Goal: Check status: Check status

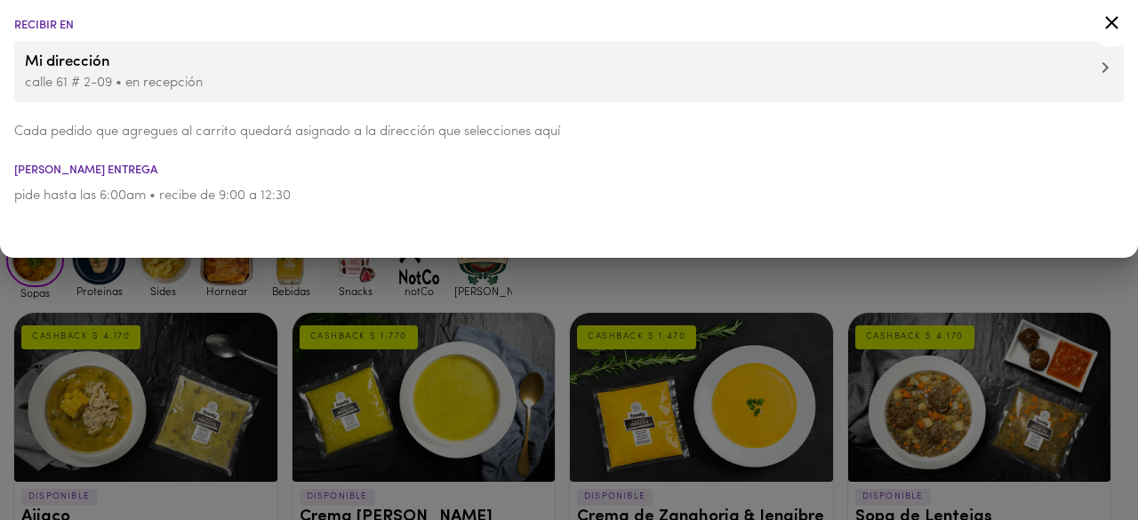
click at [1111, 23] on icon at bounding box center [1111, 22] width 13 height 13
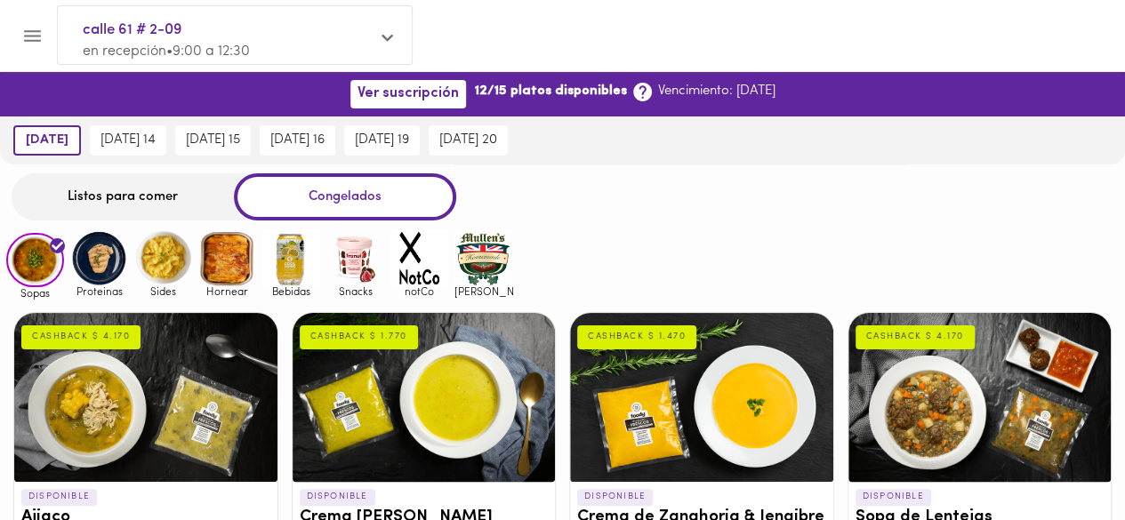
click at [690, 210] on div "Listos para comer Congelados" at bounding box center [562, 196] width 1125 height 47
click at [50, 32] on button "Menu" at bounding box center [33, 36] width 44 height 44
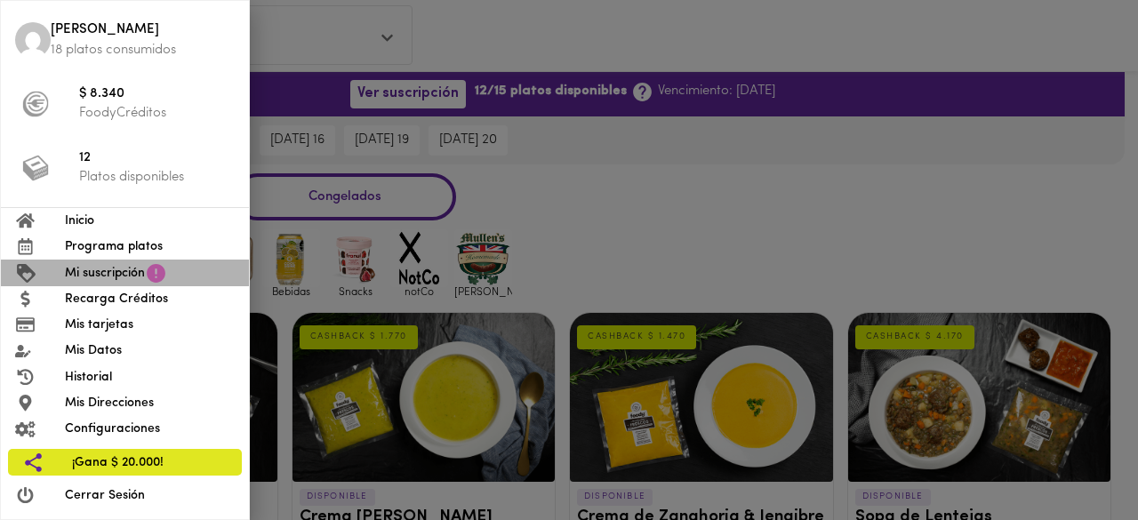
click at [93, 276] on span "Mi suscripción" at bounding box center [105, 273] width 80 height 19
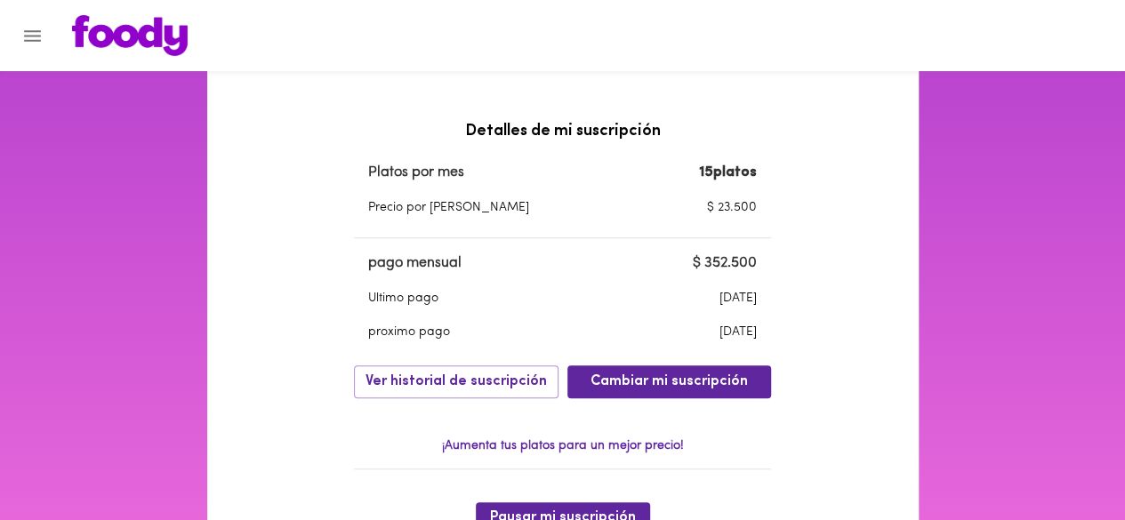
scroll to position [533, 0]
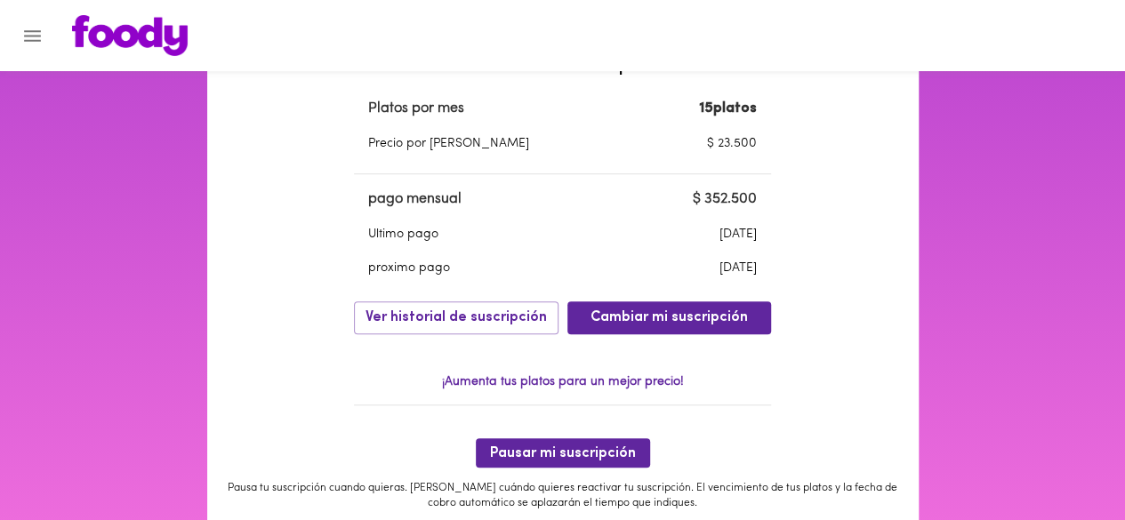
click at [850, 269] on div "Mi suscripción Estado de suscripción Activa Tu suscripción se renueva con un co…" at bounding box center [562, 114] width 711 height 1101
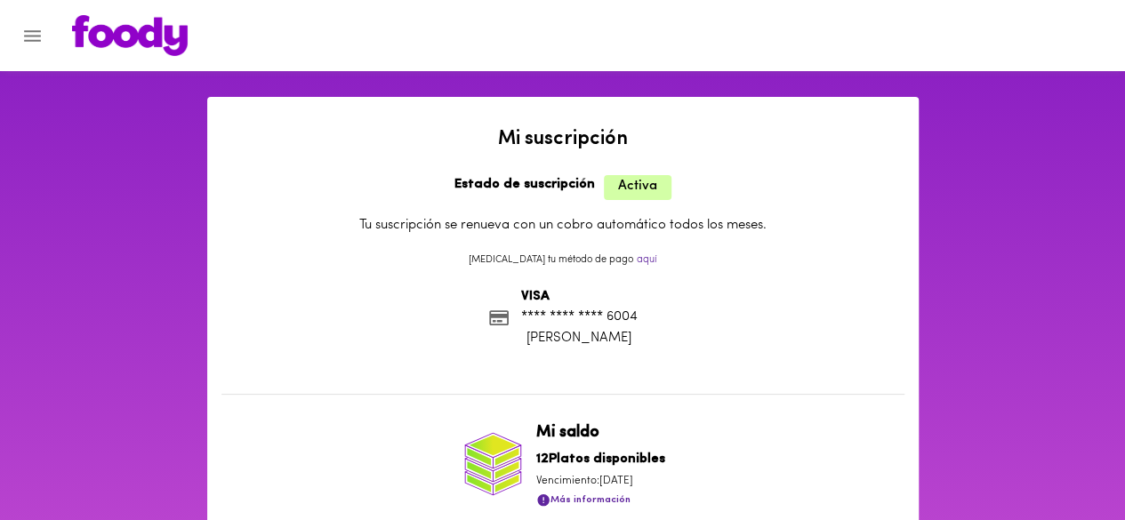
scroll to position [0, 0]
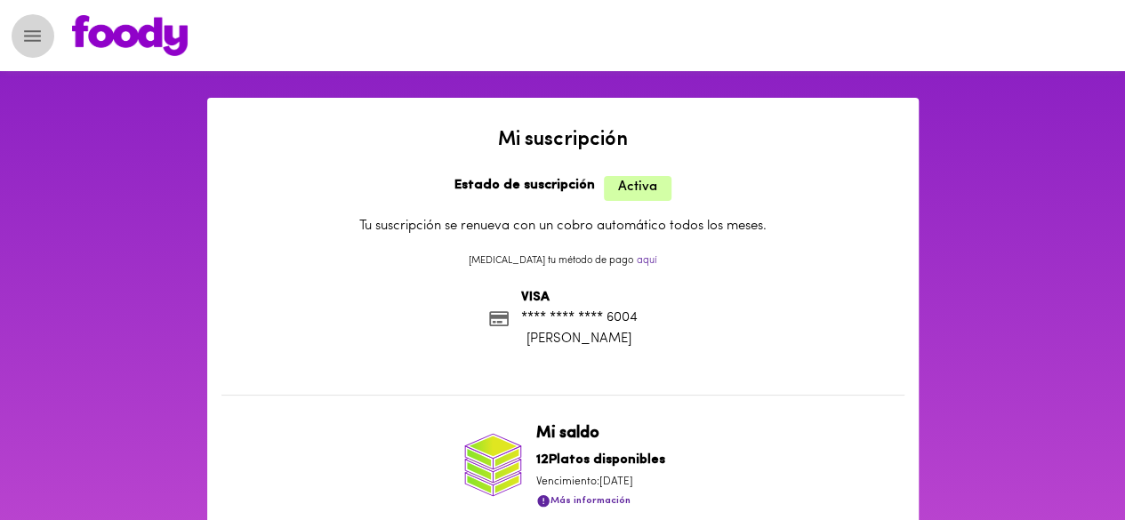
click at [22, 33] on icon "Menu" at bounding box center [32, 36] width 22 height 22
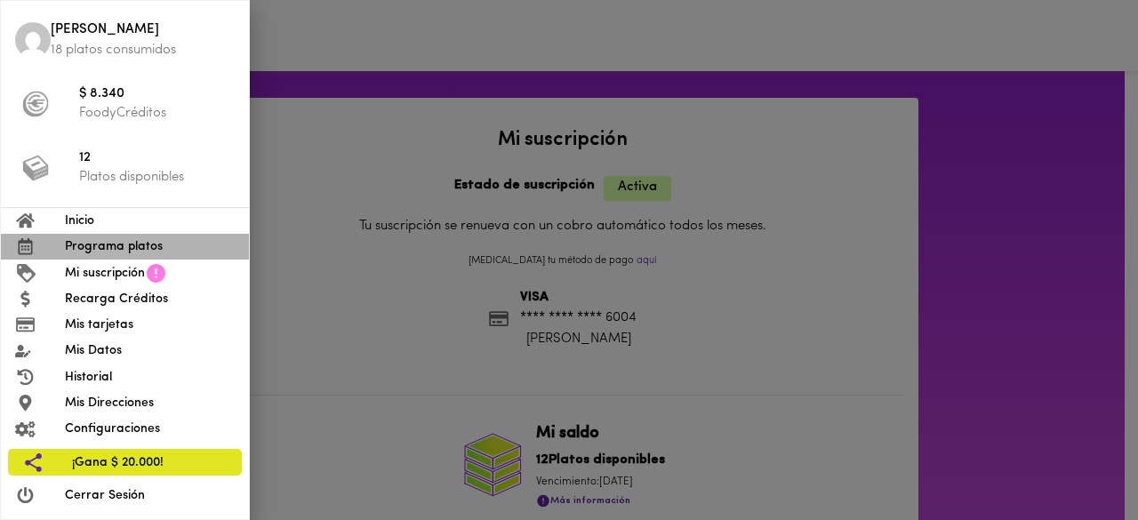
click at [106, 252] on span "Programa platos" at bounding box center [150, 246] width 170 height 19
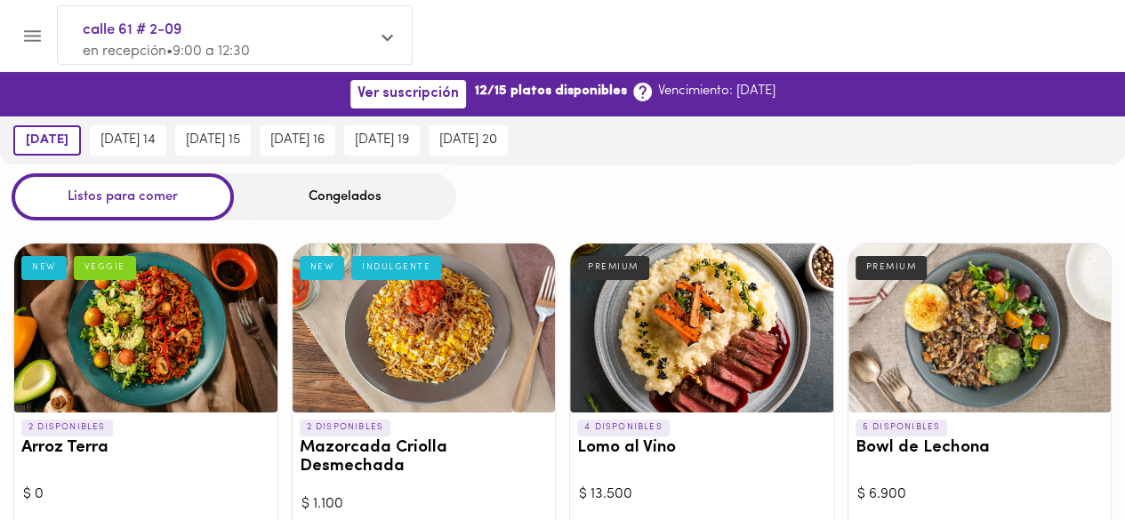
click at [372, 26] on div "calle 61 # 2-09 en recepción • 9:00 a 12:30" at bounding box center [235, 40] width 354 height 68
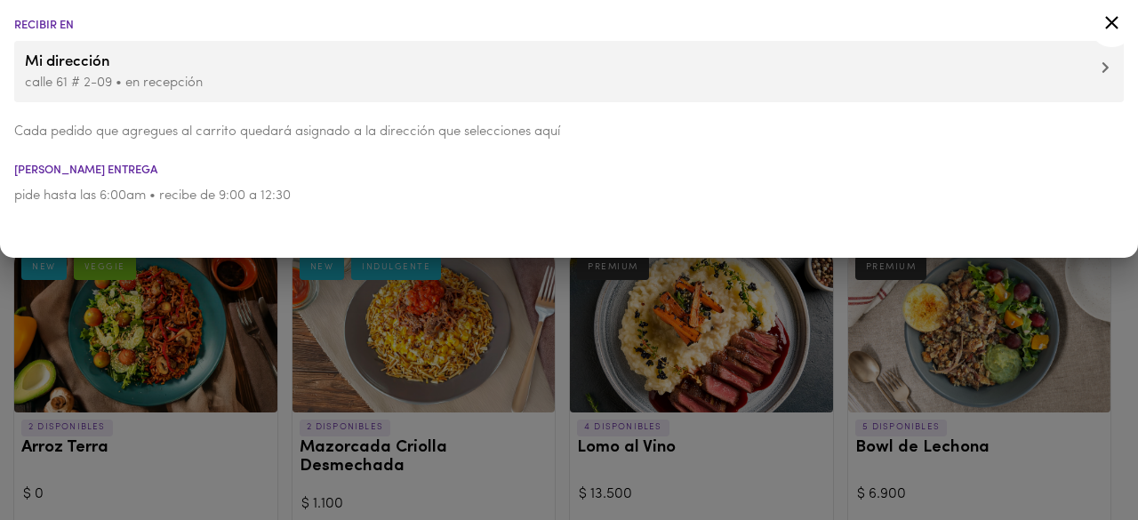
click at [287, 313] on div at bounding box center [569, 260] width 1138 height 520
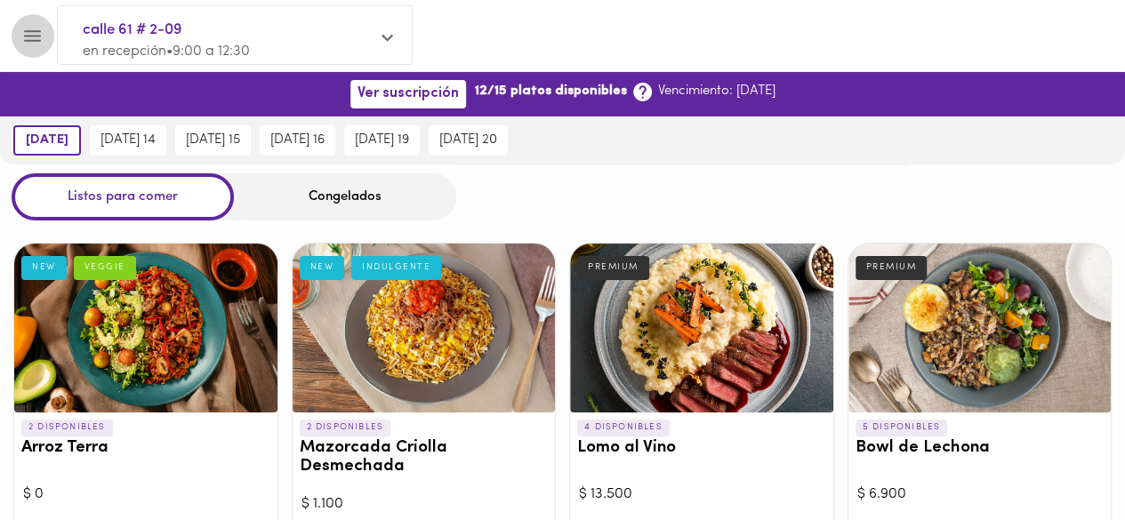
click at [34, 33] on icon "Menu" at bounding box center [32, 36] width 22 height 22
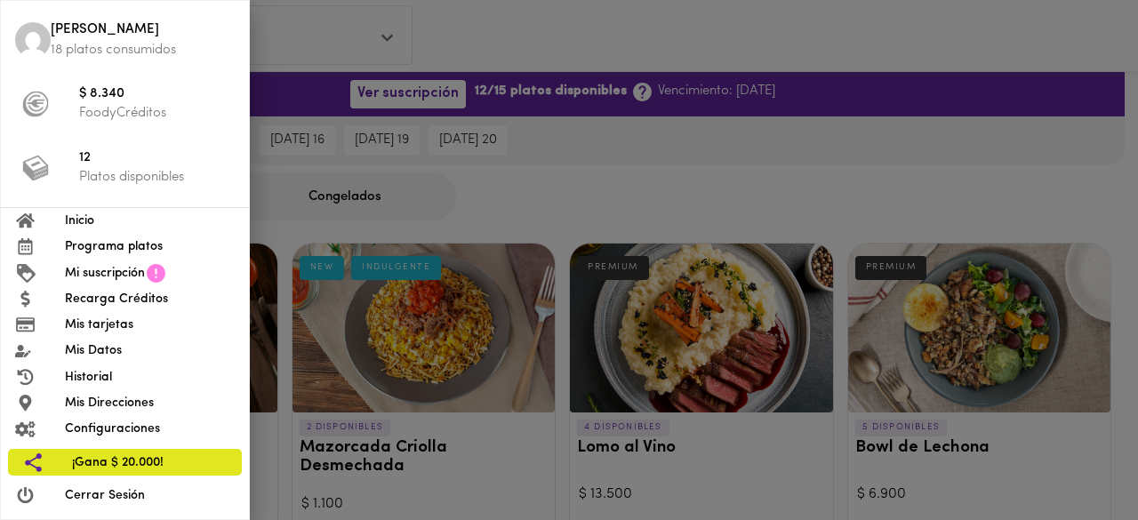
click at [148, 252] on span "Programa platos" at bounding box center [150, 246] width 170 height 19
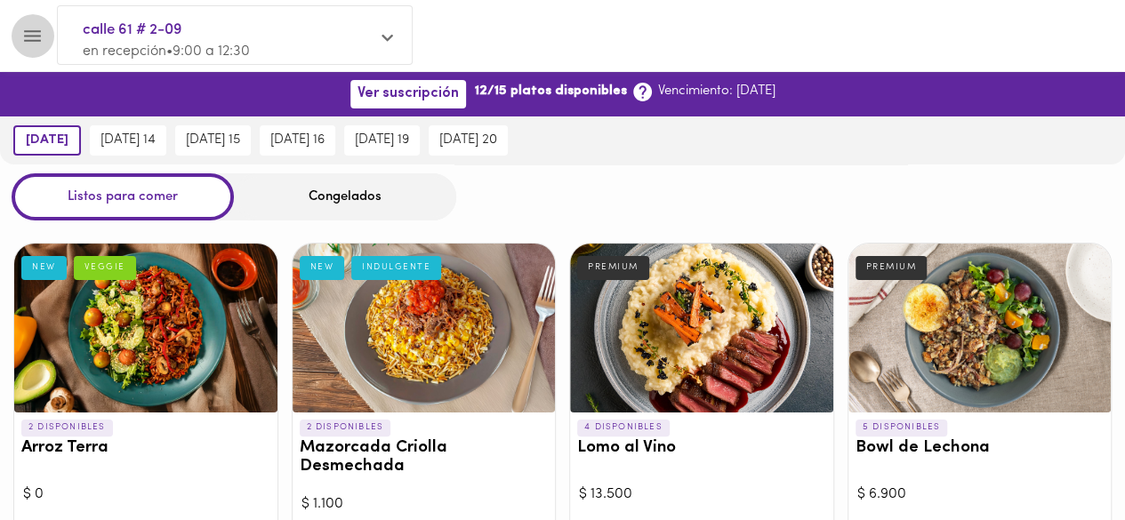
click at [23, 44] on icon "Menu" at bounding box center [32, 36] width 22 height 22
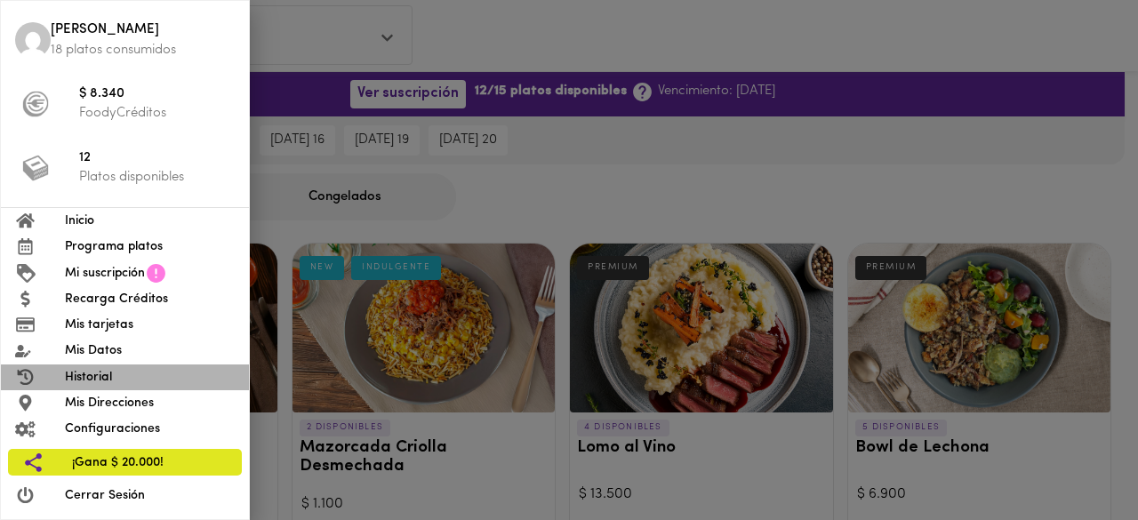
click at [140, 382] on span "Historial" at bounding box center [150, 377] width 170 height 19
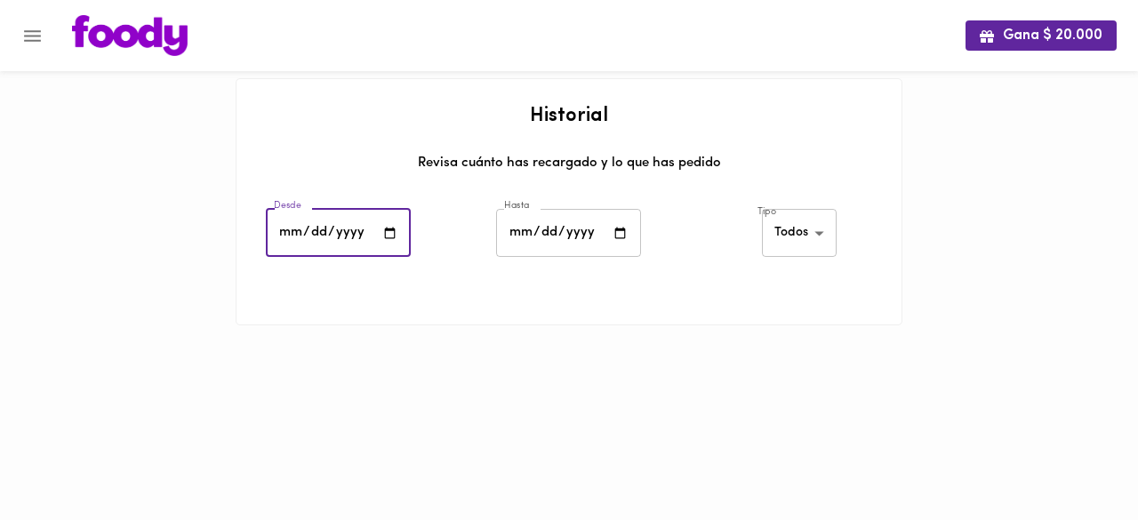
click at [391, 237] on input "date" at bounding box center [338, 233] width 145 height 49
type input "[DATE]"
click at [612, 228] on input "date" at bounding box center [568, 233] width 145 height 49
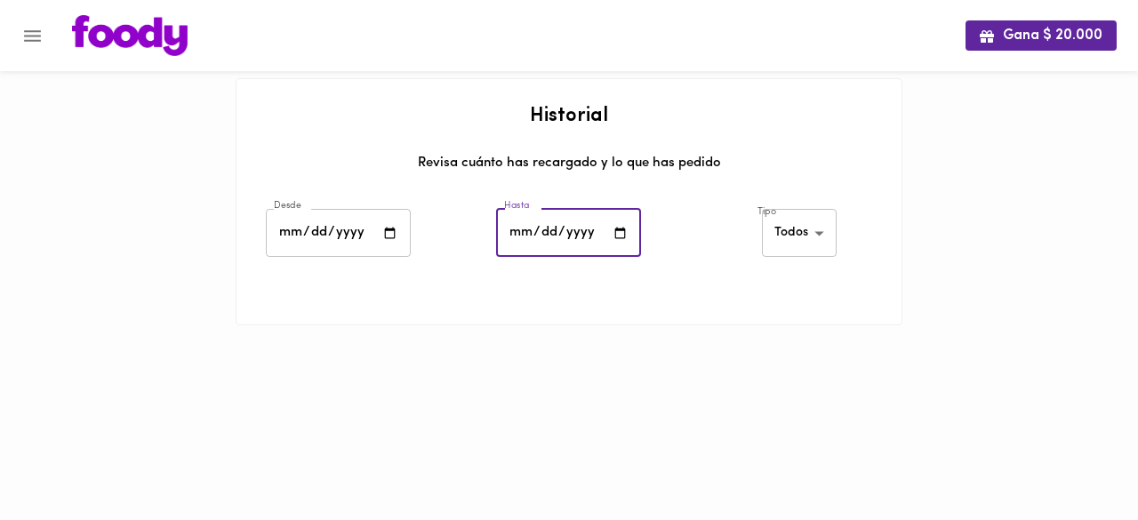
type input "[DATE]"
click at [809, 244] on body "Gana $ 20.000 Historial Revisa cuánto has recargado y lo que has pedido Desde […" at bounding box center [569, 185] width 1138 height 370
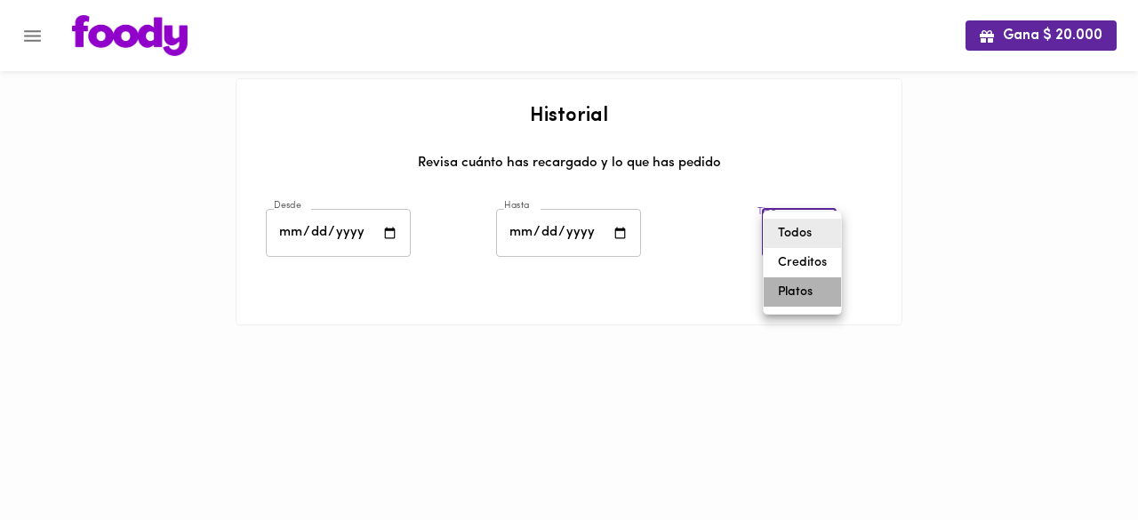
click at [821, 291] on li "Platos" at bounding box center [802, 291] width 77 height 29
type input "[PERSON_NAME]-dishes"
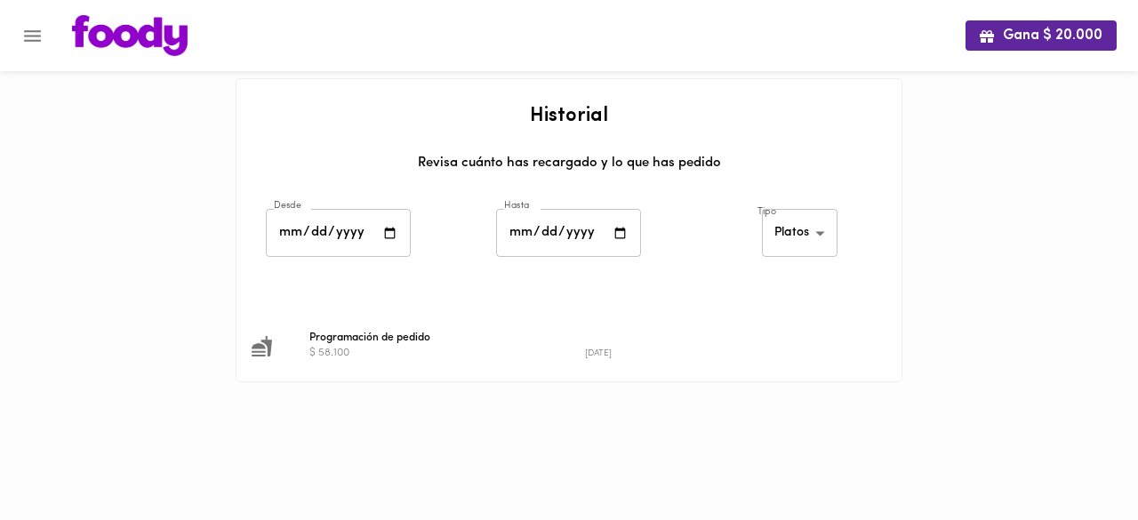
click at [368, 339] on span "Programación de pedido" at bounding box center [584, 338] width 551 height 16
click at [311, 342] on span "Programación de pedido" at bounding box center [584, 338] width 551 height 16
click at [338, 337] on span "Programación de pedido" at bounding box center [584, 338] width 551 height 16
click at [25, 20] on button "Menu" at bounding box center [33, 36] width 44 height 44
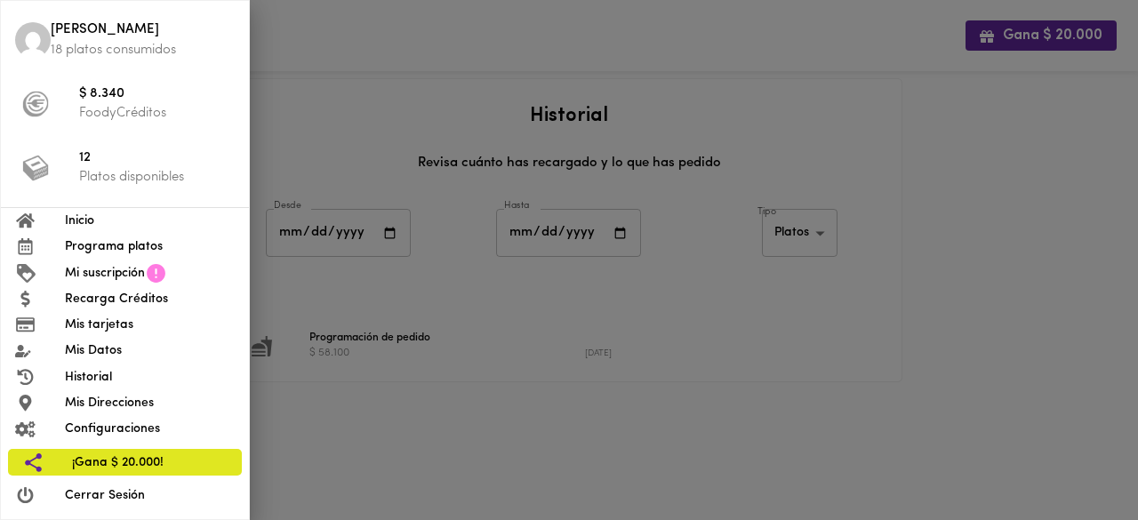
click at [140, 271] on span "Mi suscripción" at bounding box center [105, 273] width 80 height 19
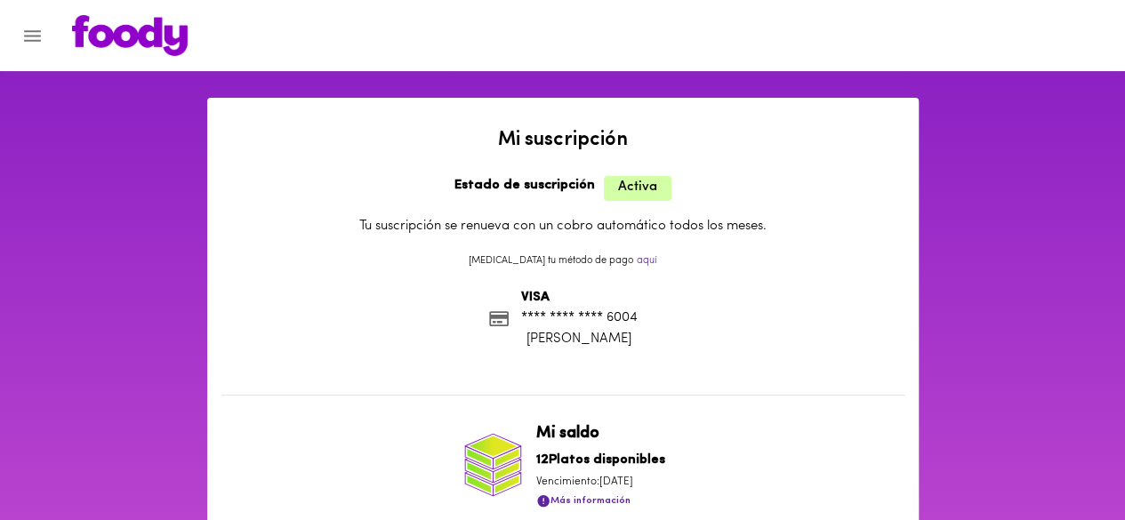
click at [318, 269] on p "[MEDICAL_DATA] tu método de pago aquí" at bounding box center [562, 264] width 683 height 20
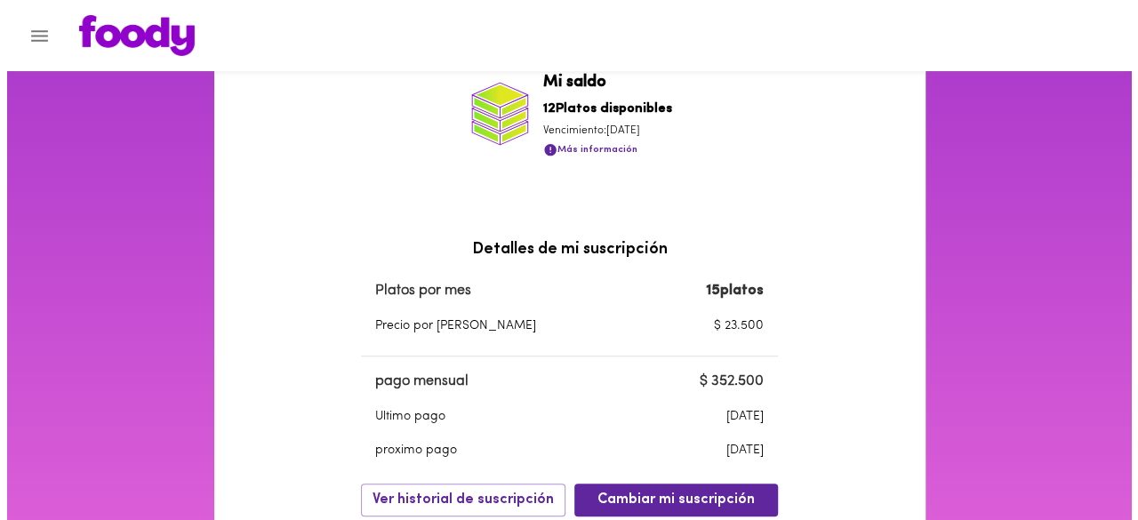
scroll to position [356, 0]
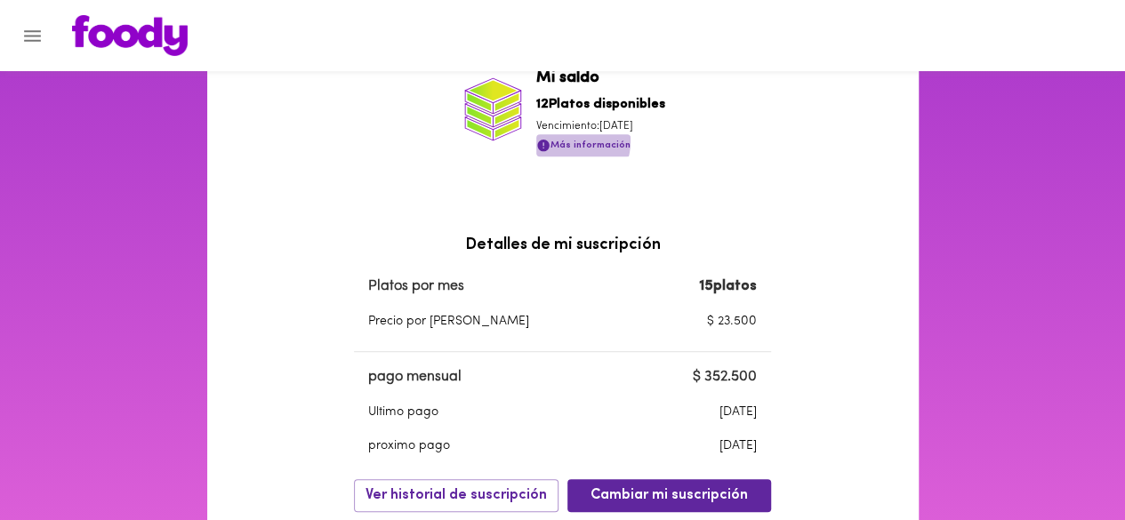
click at [565, 141] on span "Más información" at bounding box center [583, 145] width 94 height 22
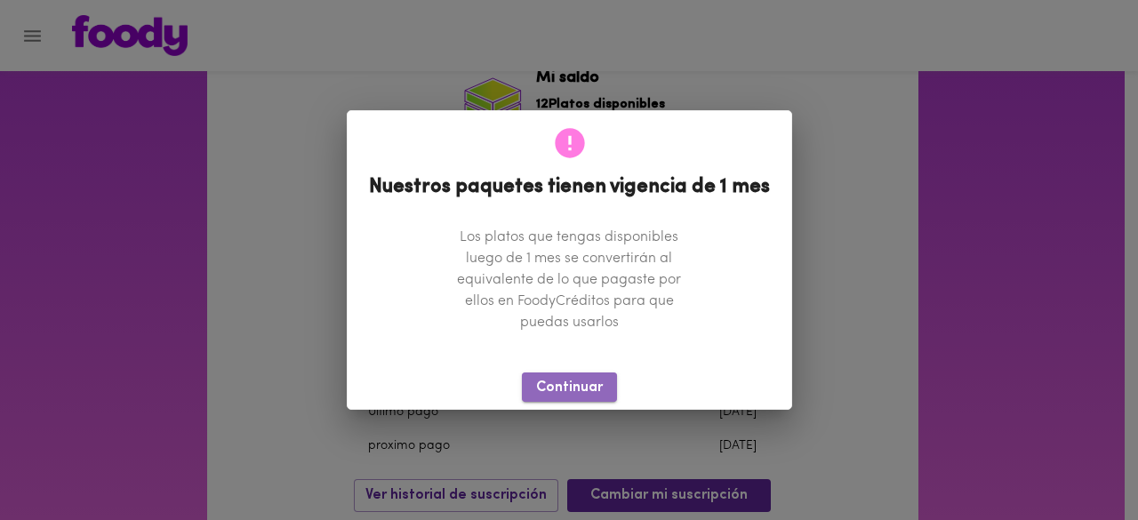
click at [576, 383] on span "Continuar" at bounding box center [569, 388] width 67 height 17
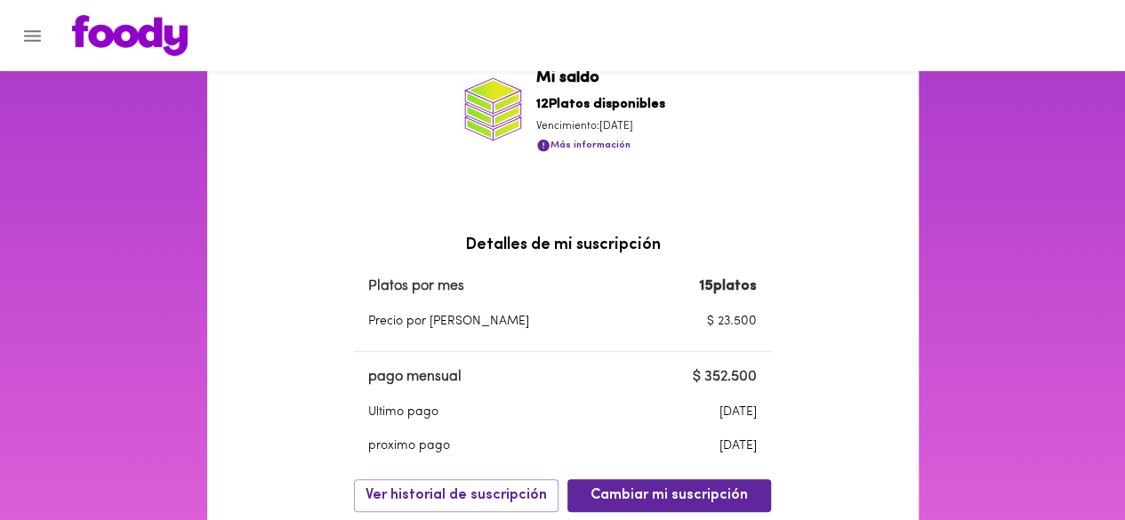
click at [37, 36] on icon "Menu" at bounding box center [32, 36] width 22 height 22
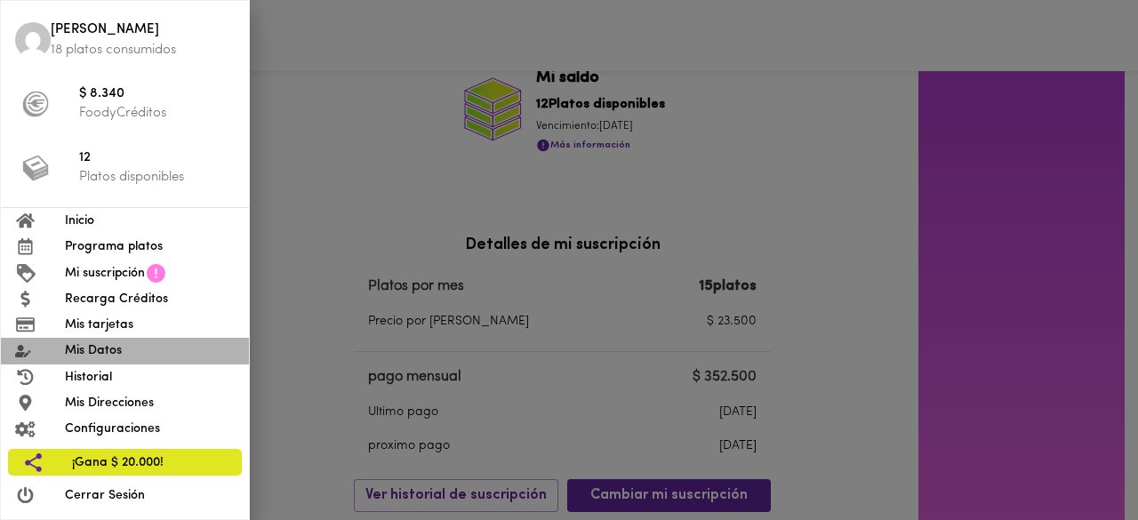
click at [115, 356] on span "Mis Datos" at bounding box center [150, 350] width 170 height 19
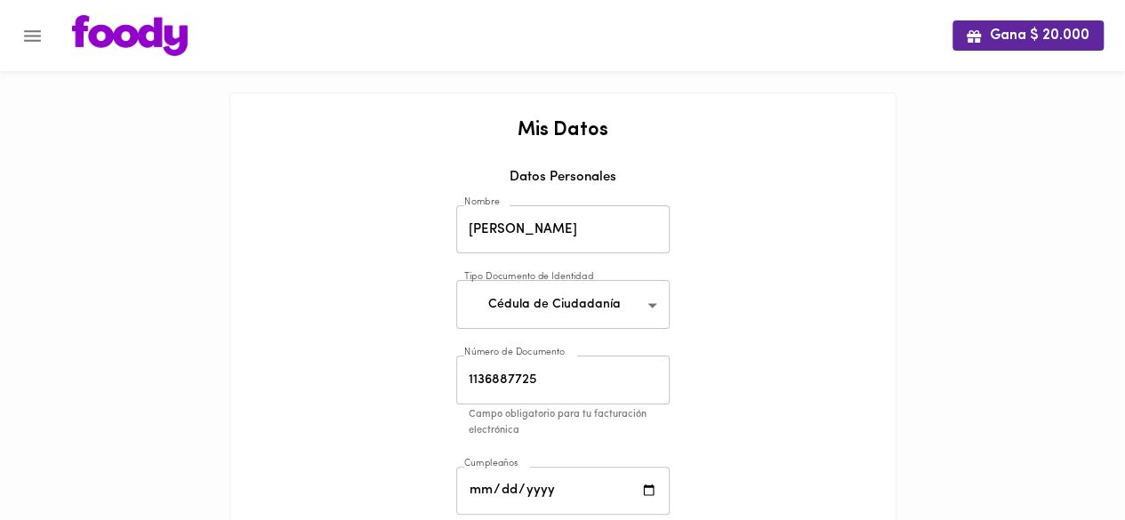
click at [12, 36] on div at bounding box center [9, 260] width 18 height 520
click at [17, 32] on div at bounding box center [9, 260] width 18 height 520
click at [20, 29] on button "Menu" at bounding box center [33, 36] width 44 height 44
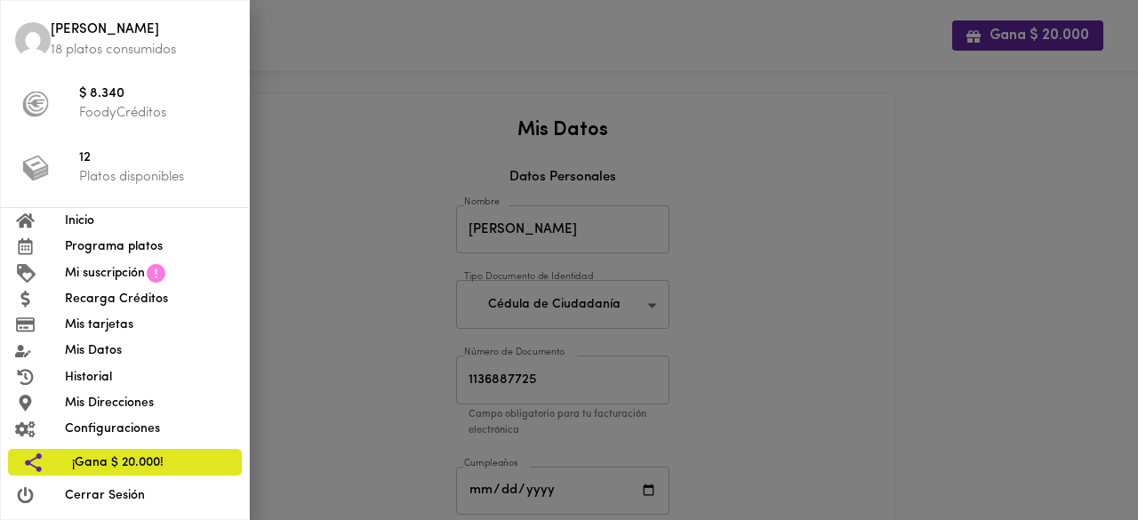
click at [108, 106] on p "FoodyCréditos" at bounding box center [157, 113] width 156 height 19
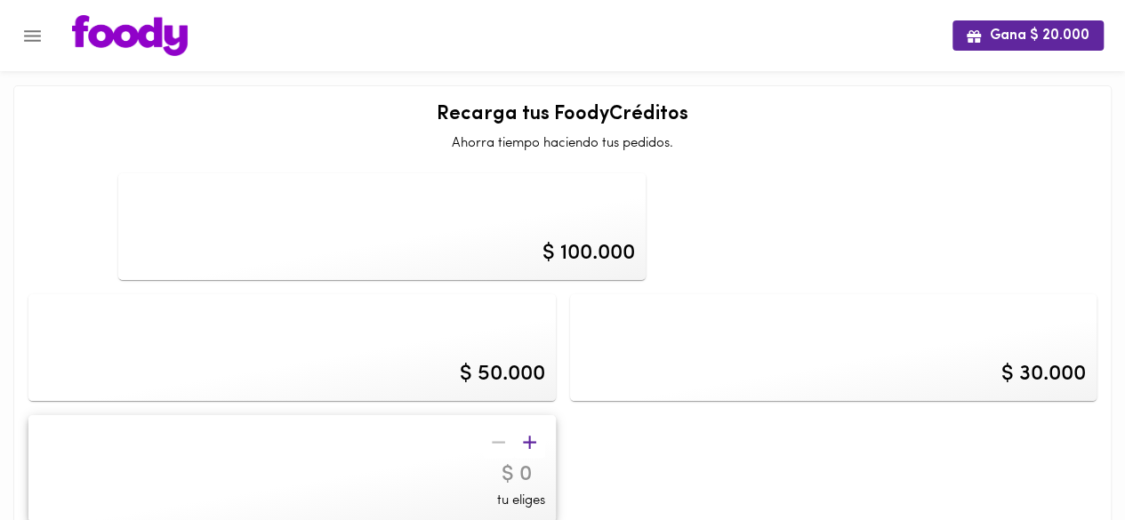
click at [29, 45] on icon "Menu" at bounding box center [32, 36] width 22 height 22
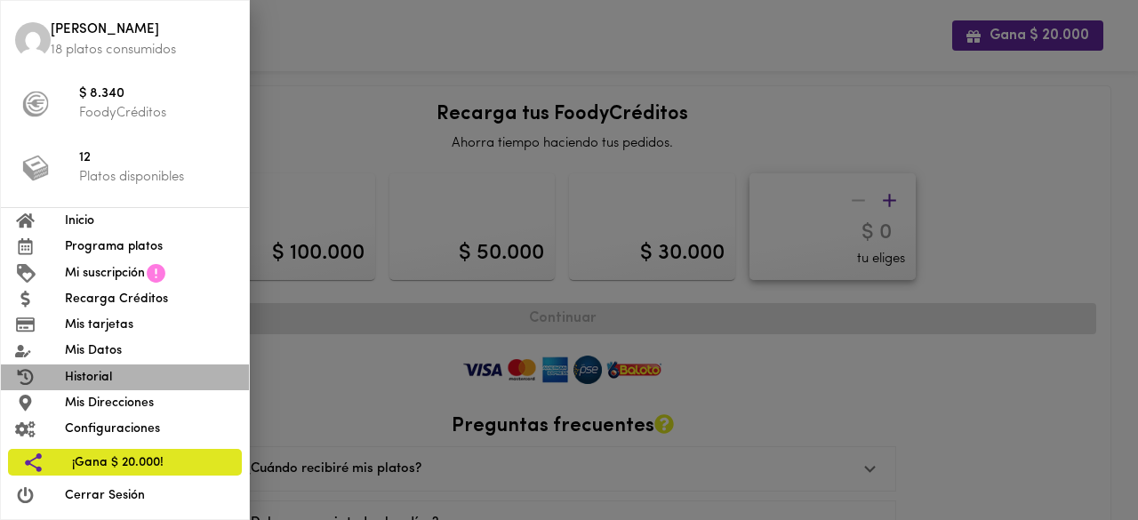
click at [116, 378] on span "Historial" at bounding box center [150, 377] width 170 height 19
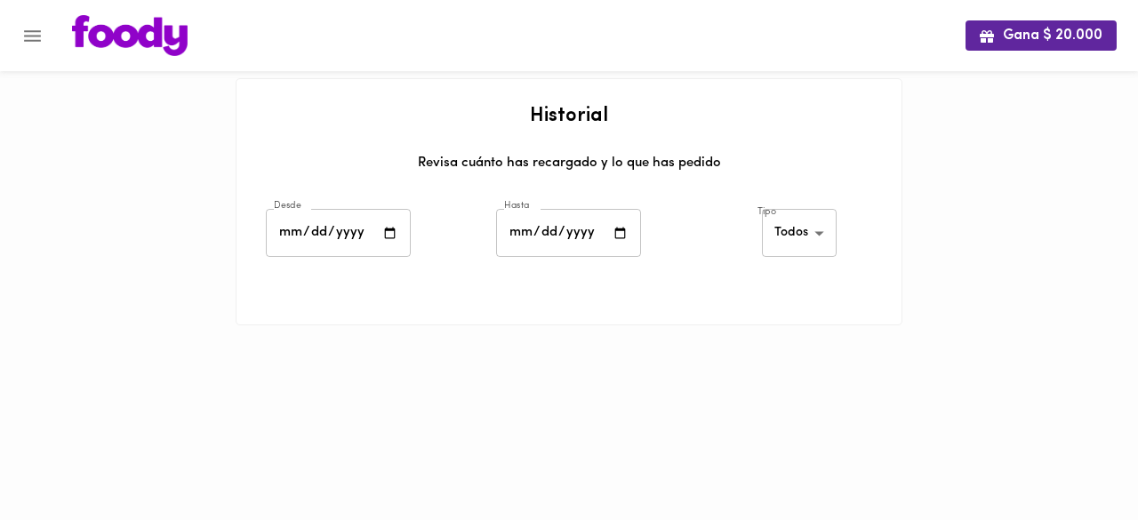
drag, startPoint x: 672, startPoint y: 234, endPoint x: 671, endPoint y: 223, distance: 10.7
click at [671, 223] on div "Hasta Hasta" at bounding box center [568, 235] width 230 height 62
click at [30, 45] on icon "Menu" at bounding box center [32, 36] width 22 height 22
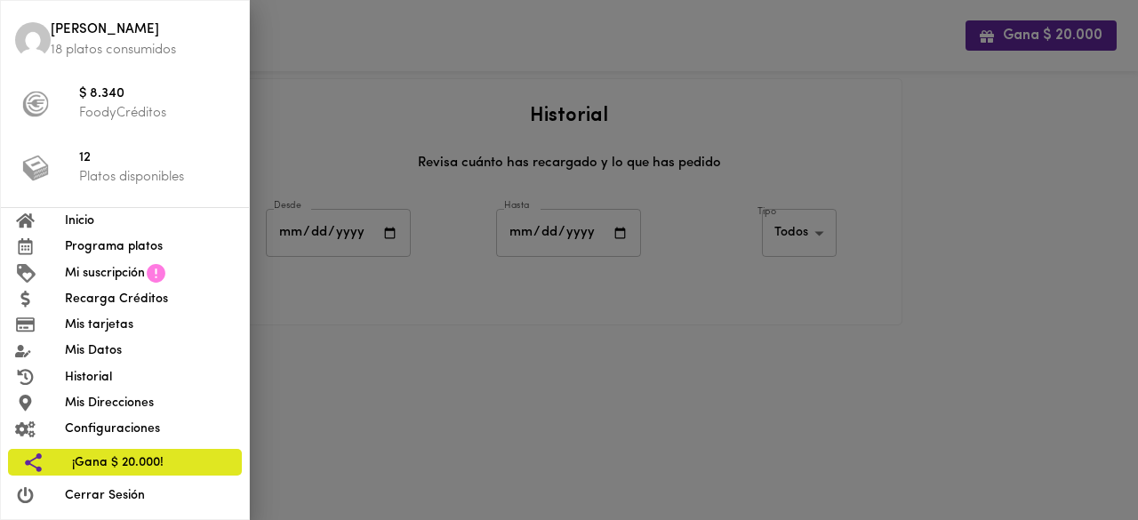
click at [100, 222] on span "Inicio" at bounding box center [150, 221] width 170 height 19
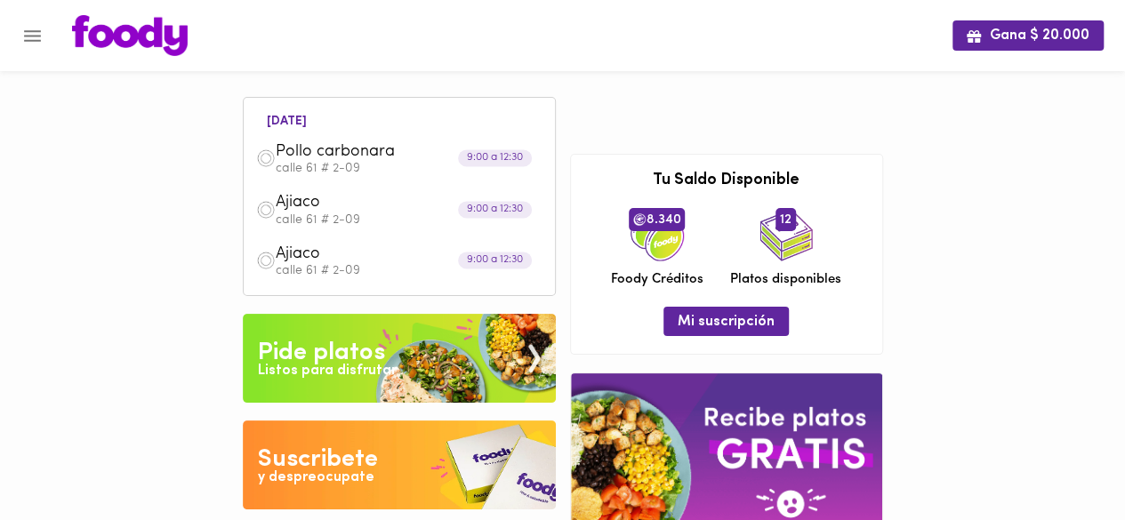
click at [699, 91] on div "[DATE] Pollo carbonara calle 61 # 2-09 9:00 a 12:30 Ajiaco calle 61 # 2-09 9:00…" at bounding box center [563, 345] width 654 height 554
click at [280, 127] on li "[DATE]" at bounding box center [286, 119] width 68 height 17
click at [277, 120] on li "[DATE]" at bounding box center [286, 119] width 68 height 17
click at [305, 163] on p "calle 61 # 2-09" at bounding box center [409, 169] width 267 height 12
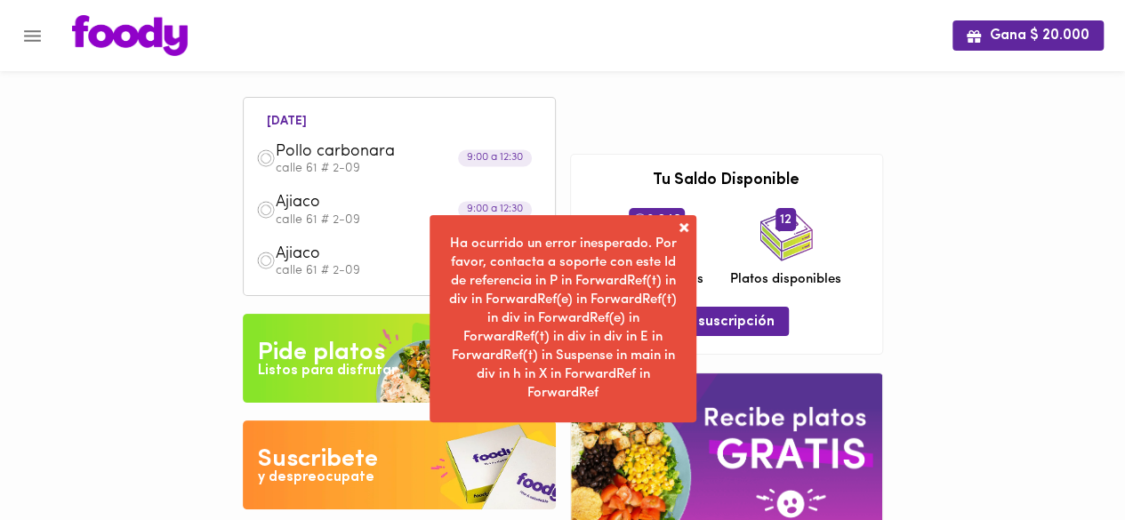
click at [677, 234] on span at bounding box center [684, 228] width 18 height 18
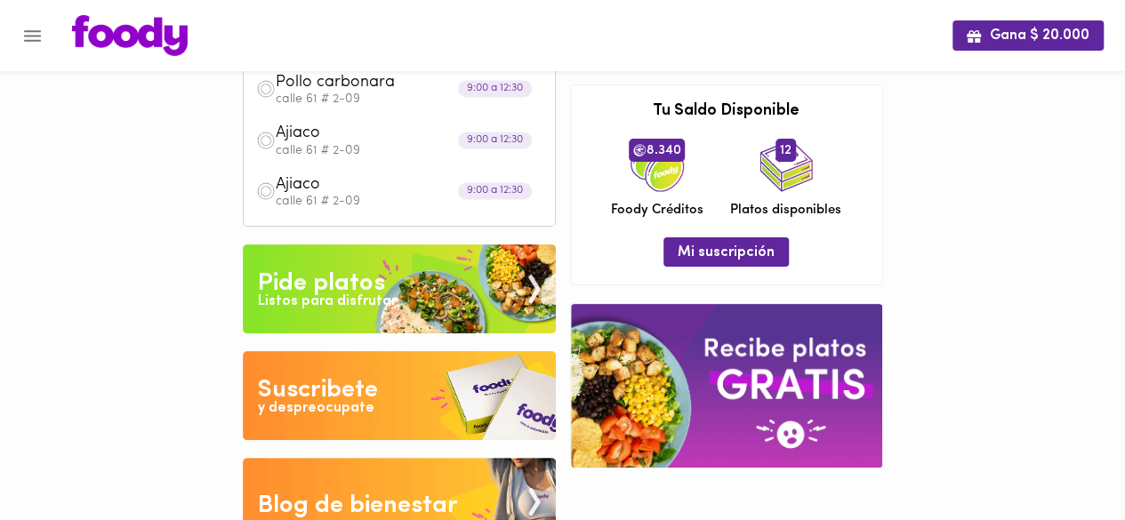
scroll to position [32, 0]
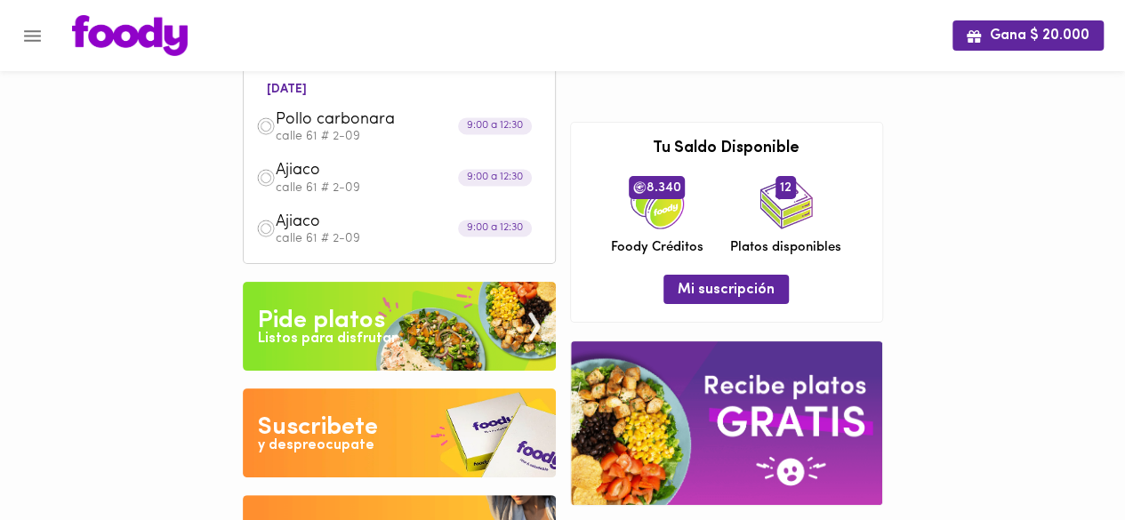
drag, startPoint x: 942, startPoint y: 276, endPoint x: 937, endPoint y: 256, distance: 21.1
click at [937, 256] on div "Gana $ 20.000 [DATE] Pollo carbonara calle 61 # 2-09 9:00 a 12:30 Ajiaco calle …" at bounding box center [562, 289] width 1125 height 642
